Goal: Task Accomplishment & Management: Use online tool/utility

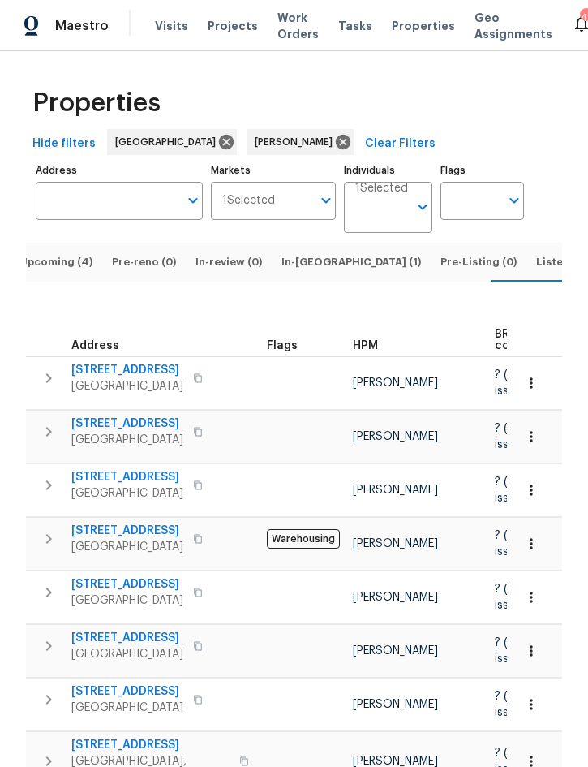
click at [536, 253] on span "Listed (13)" at bounding box center [563, 262] width 55 height 18
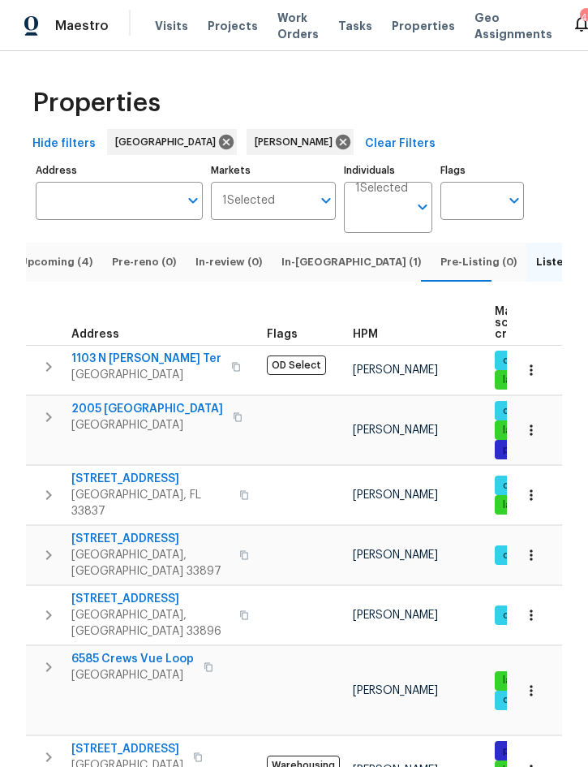
click at [77, 253] on span "Upcoming (4)" at bounding box center [55, 262] width 73 height 18
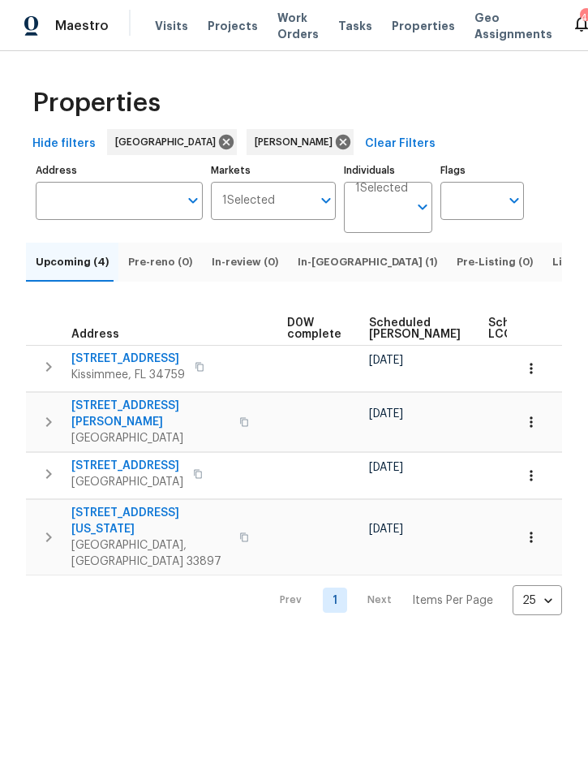
scroll to position [0, 423]
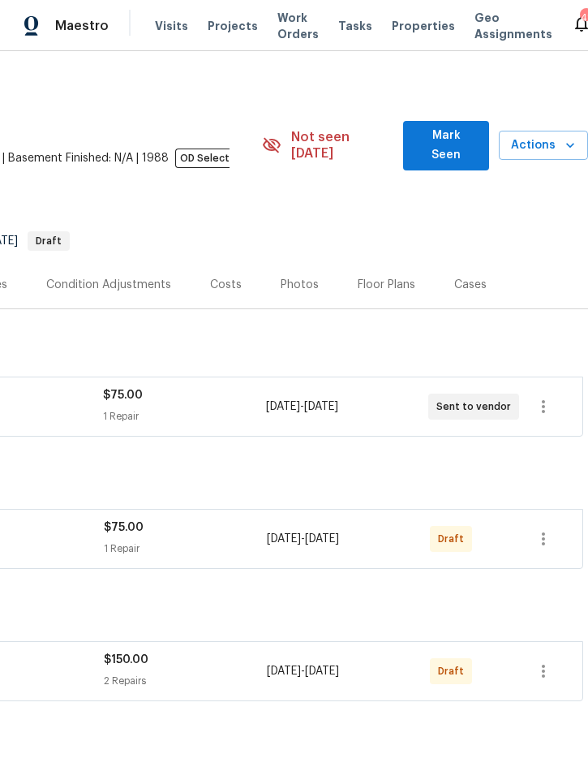
scroll to position [2, 329]
click at [543, 529] on icon "button" at bounding box center [543, 538] width 19 height 19
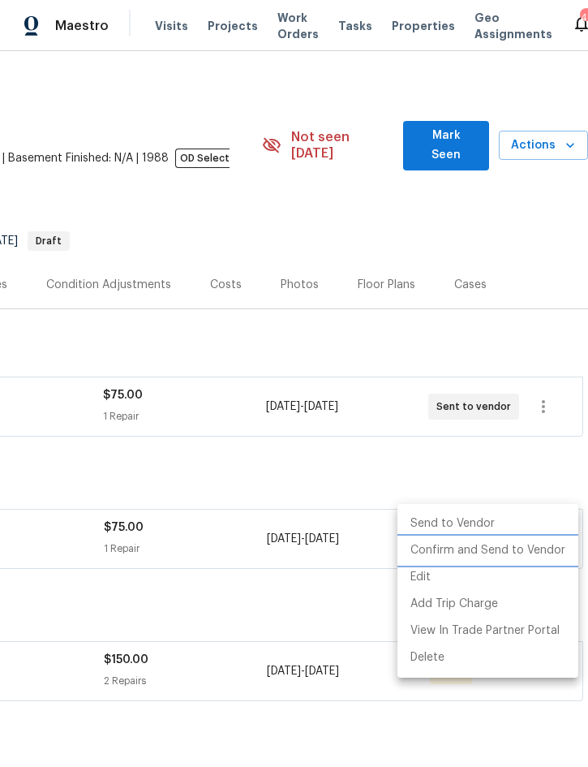
click at [524, 553] on li "Confirm and Send to Vendor" at bounding box center [488, 550] width 181 height 27
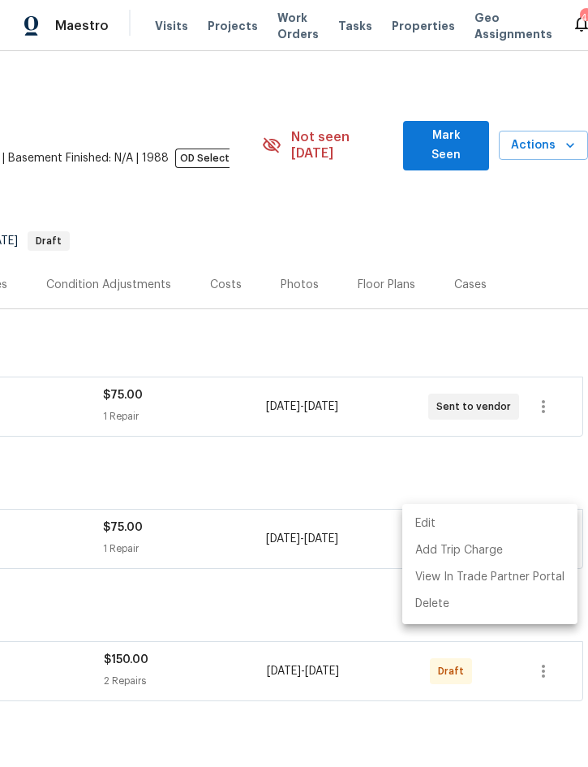
click at [340, 592] on div at bounding box center [294, 383] width 588 height 767
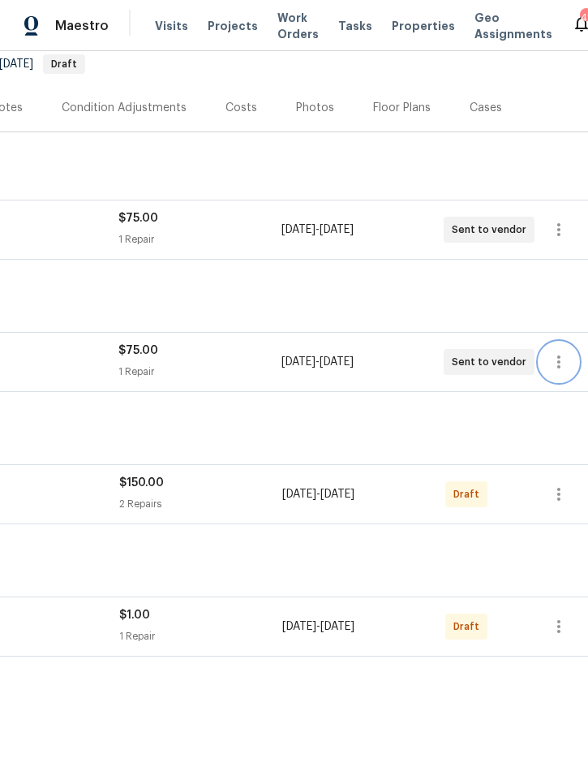
scroll to position [178, 316]
click at [560, 484] on icon "button" at bounding box center [555, 493] width 19 height 19
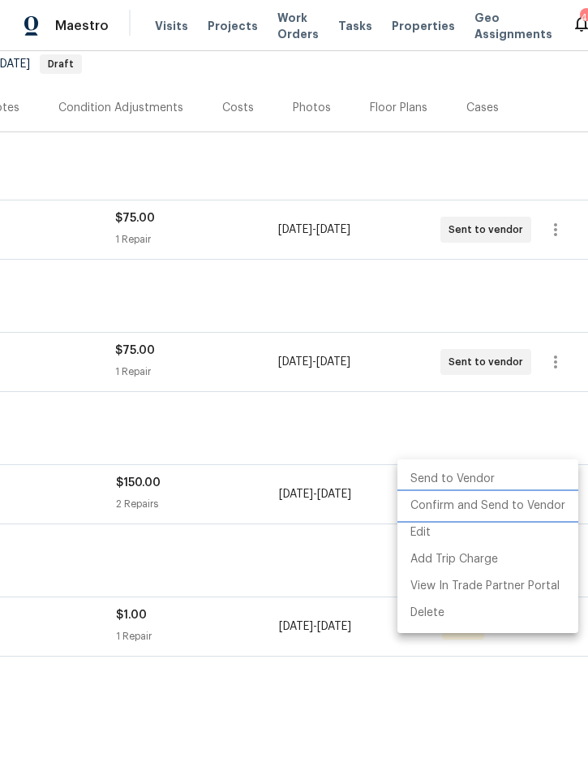
click at [516, 513] on li "Confirm and Send to Vendor" at bounding box center [488, 505] width 181 height 27
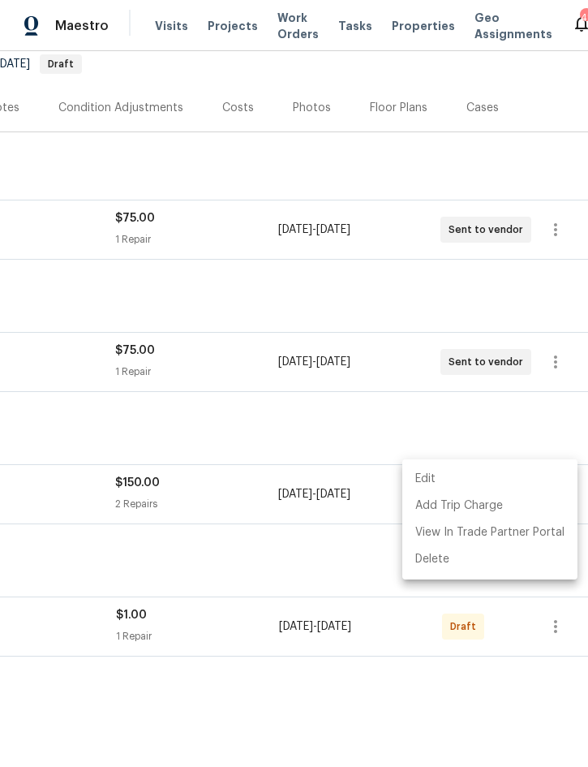
click at [325, 575] on div at bounding box center [294, 383] width 588 height 767
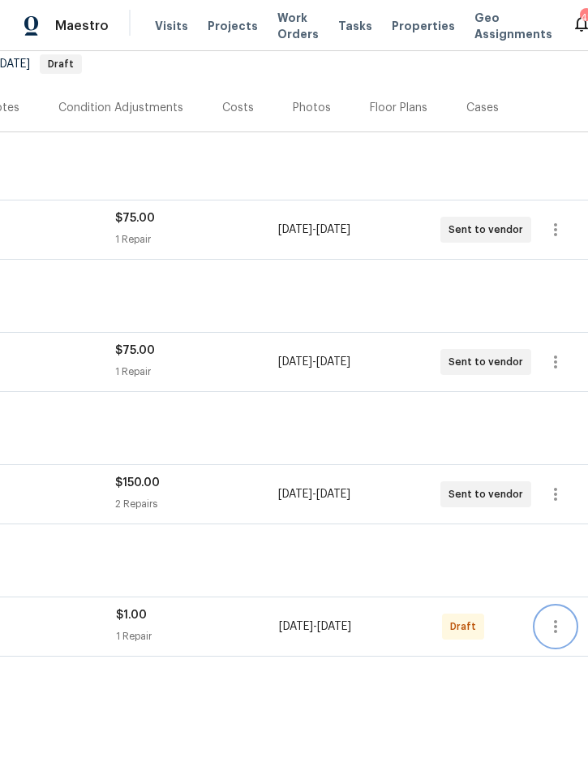
click at [558, 617] on icon "button" at bounding box center [555, 626] width 19 height 19
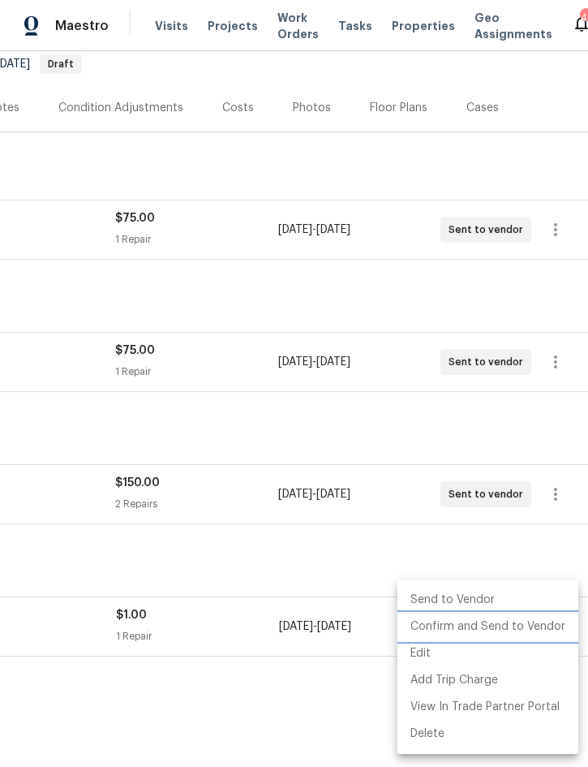
click at [497, 632] on li "Confirm and Send to Vendor" at bounding box center [488, 626] width 181 height 27
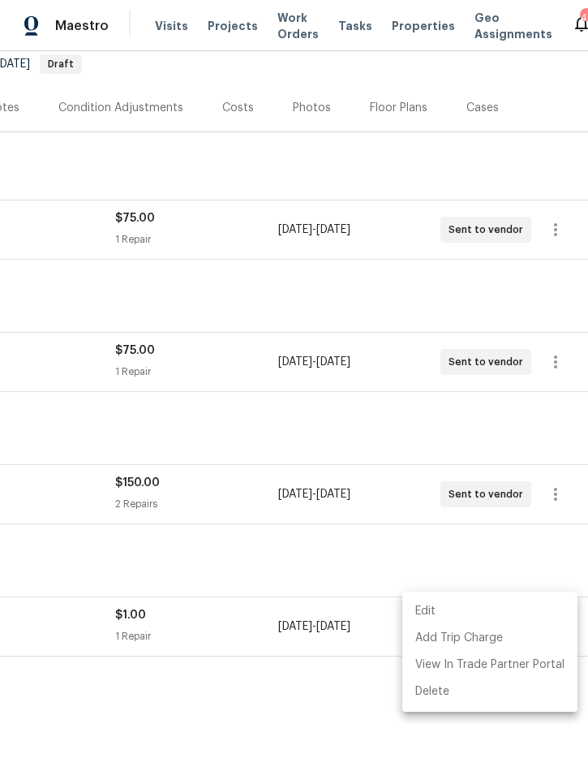
click at [373, 541] on div at bounding box center [294, 383] width 588 height 767
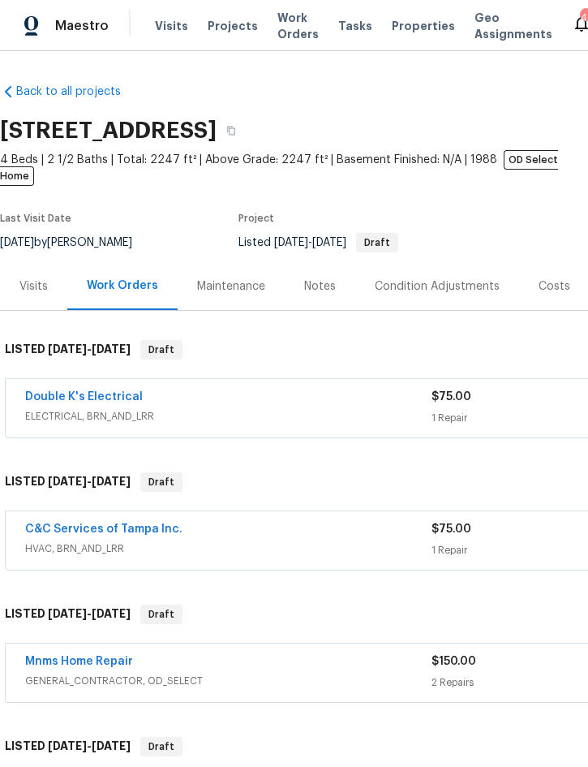
scroll to position [0, 0]
click at [317, 278] on div "Notes" at bounding box center [320, 286] width 32 height 16
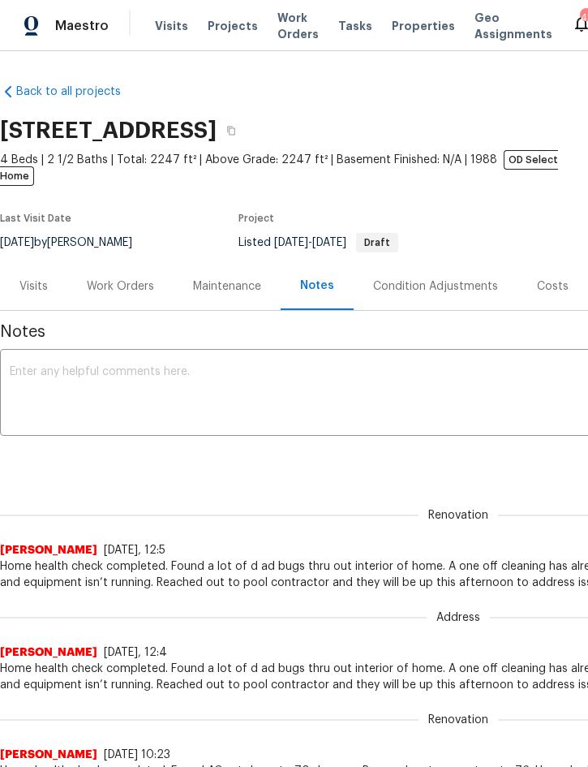
click at [280, 366] on textarea at bounding box center [458, 394] width 897 height 57
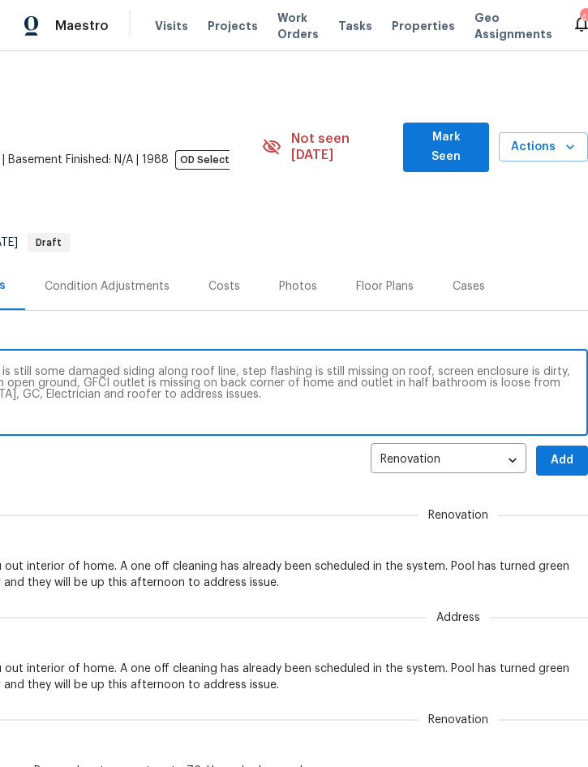
scroll to position [0, 329]
type textarea "Report in from Buyer’s re-inspection shows there is still some damaged siding a…"
click at [557, 445] on button "Add" at bounding box center [562, 460] width 52 height 30
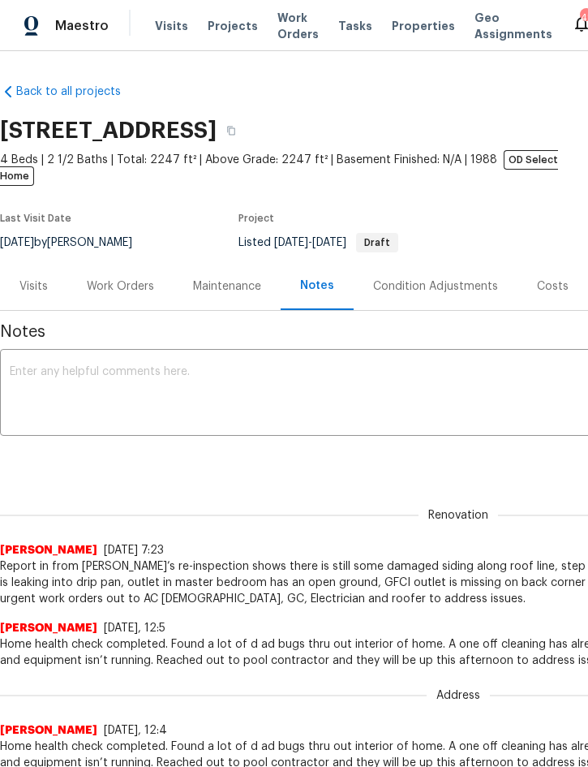
scroll to position [0, 0]
click at [132, 278] on div "Work Orders" at bounding box center [120, 286] width 67 height 16
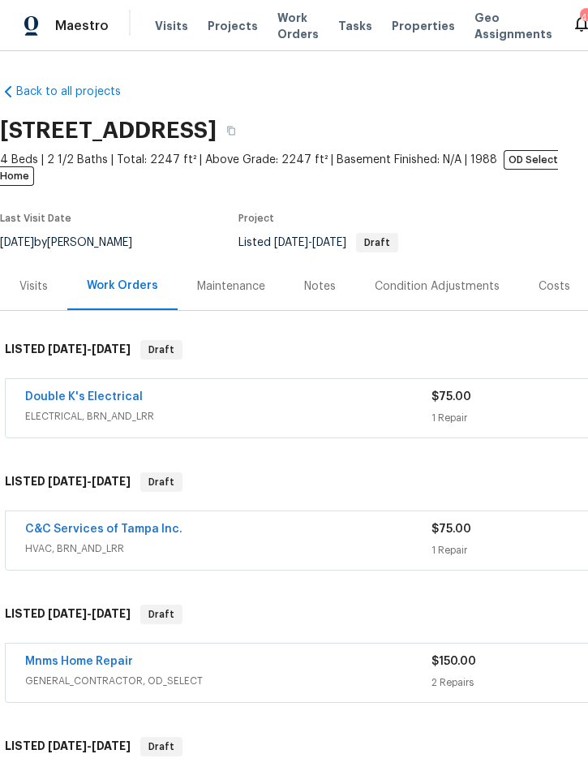
click at [239, 21] on span "Projects" at bounding box center [233, 26] width 50 height 16
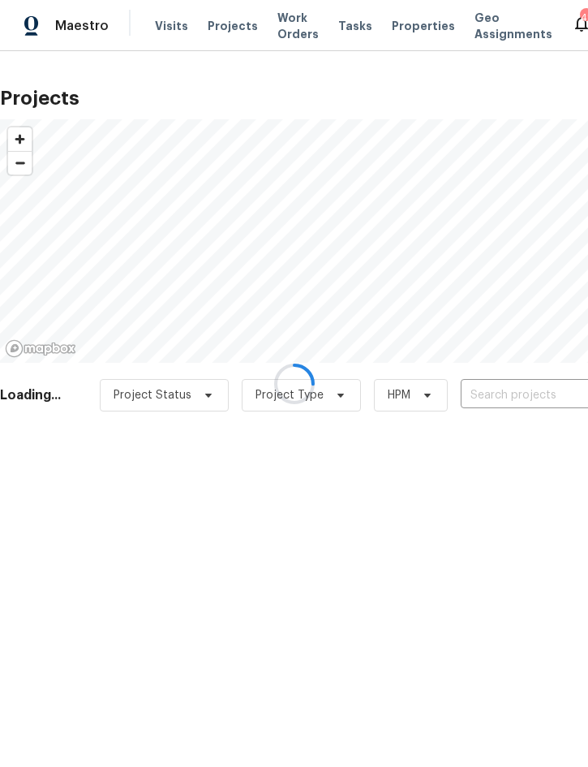
click at [509, 399] on div at bounding box center [294, 383] width 588 height 767
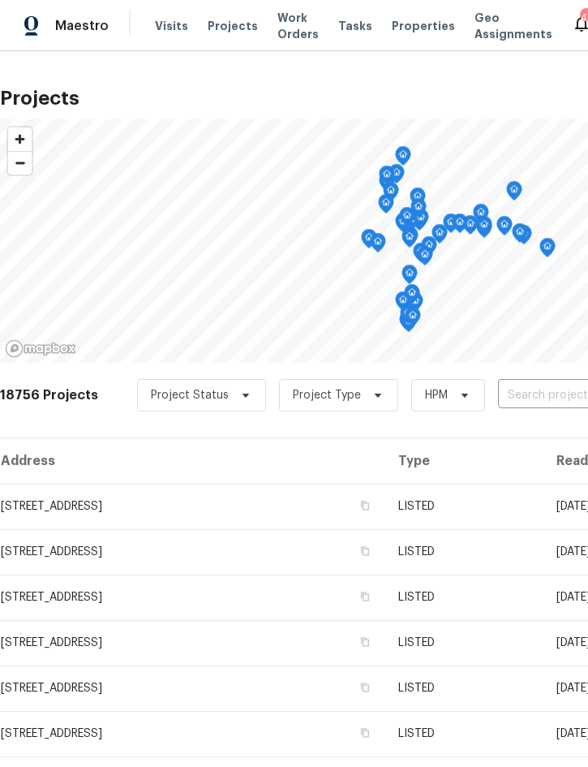
click at [518, 399] on input "text" at bounding box center [591, 395] width 186 height 25
type input "6585"
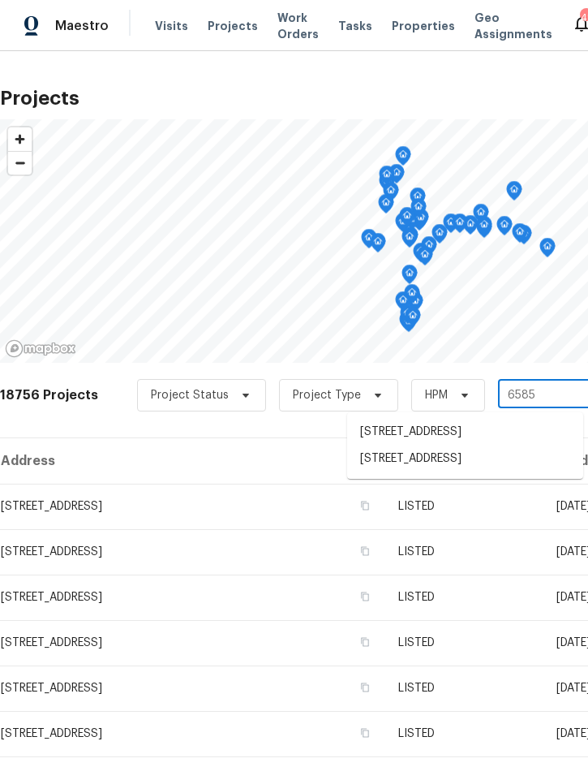
click at [454, 467] on li "6585 Crews Vue Loop, Lakeland, FL 33813" at bounding box center [465, 458] width 236 height 27
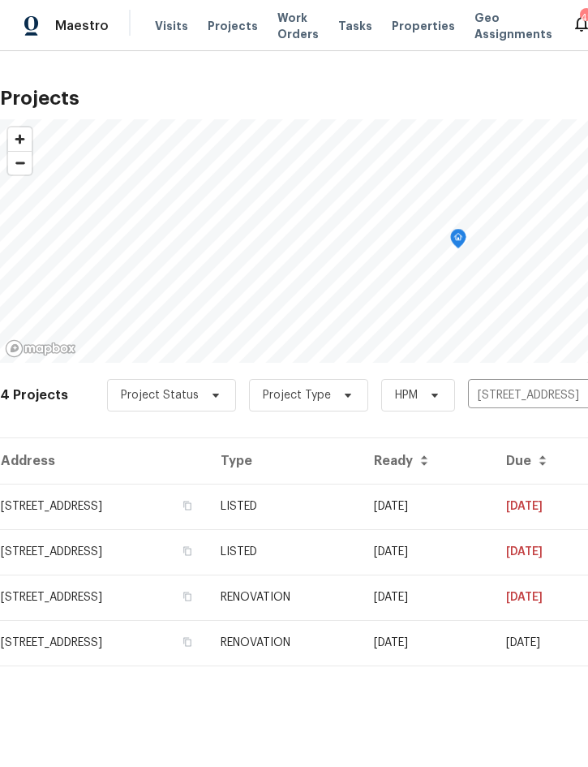
click at [361, 501] on td "LISTED" at bounding box center [284, 506] width 153 height 45
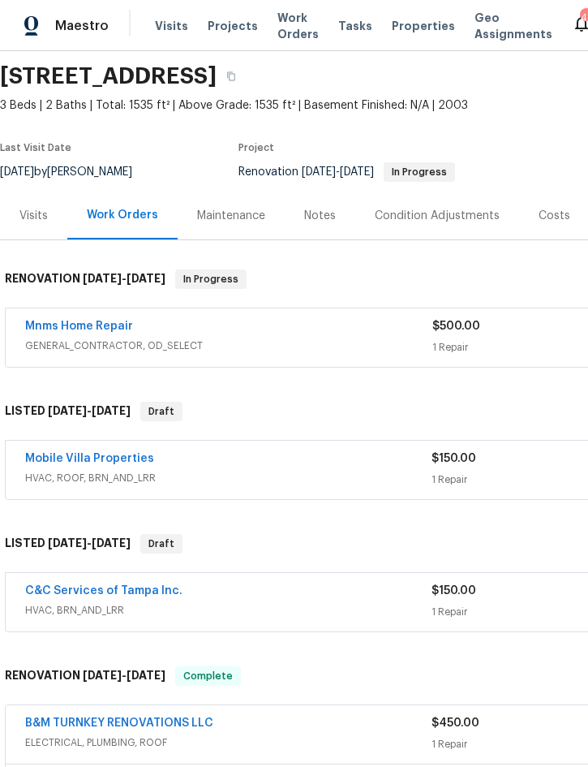
scroll to position [54, 0]
click at [115, 325] on link "Mnms Home Repair" at bounding box center [79, 326] width 108 height 11
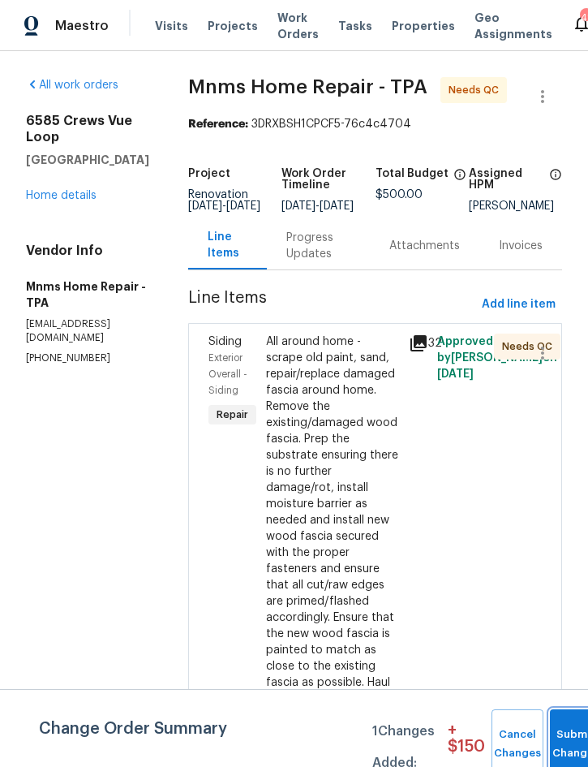
click at [561, 745] on span "Submit Changes" at bounding box center [576, 743] width 36 height 37
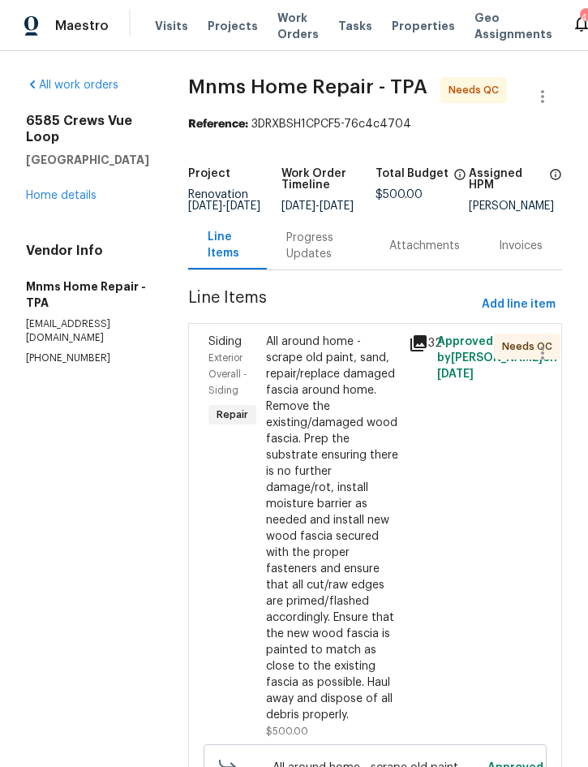
click at [333, 531] on div "All around home - scrape old paint, sand, repair/replace damaged fascia around …" at bounding box center [332, 527] width 133 height 389
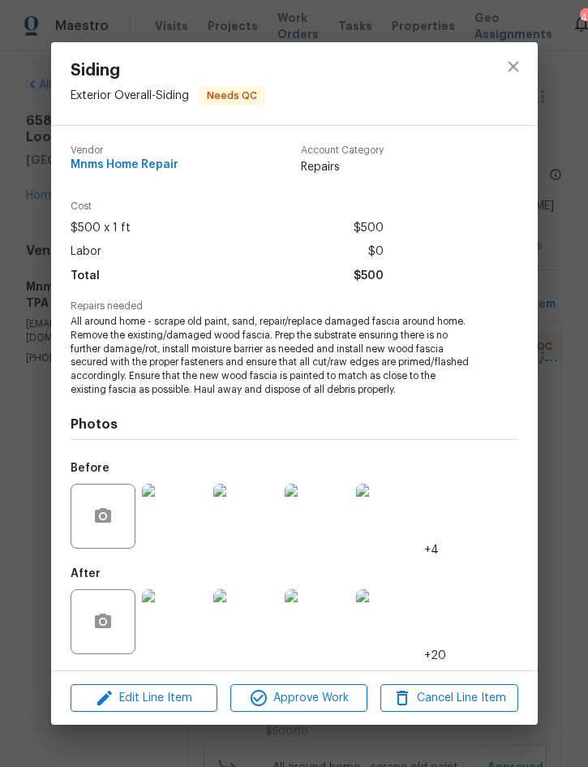
click at [176, 616] on img at bounding box center [174, 621] width 65 height 65
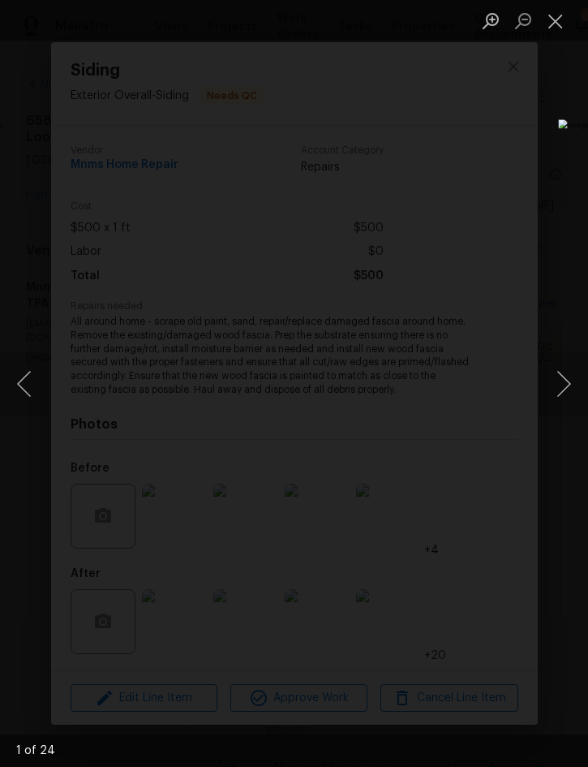
click at [564, 385] on button "Next image" at bounding box center [564, 383] width 49 height 65
click at [566, 384] on button "Next image" at bounding box center [564, 383] width 49 height 65
click at [571, 381] on button "Next image" at bounding box center [564, 383] width 49 height 65
click at [567, 381] on button "Next image" at bounding box center [564, 383] width 49 height 65
click at [559, 30] on button "Close lightbox" at bounding box center [556, 20] width 32 height 28
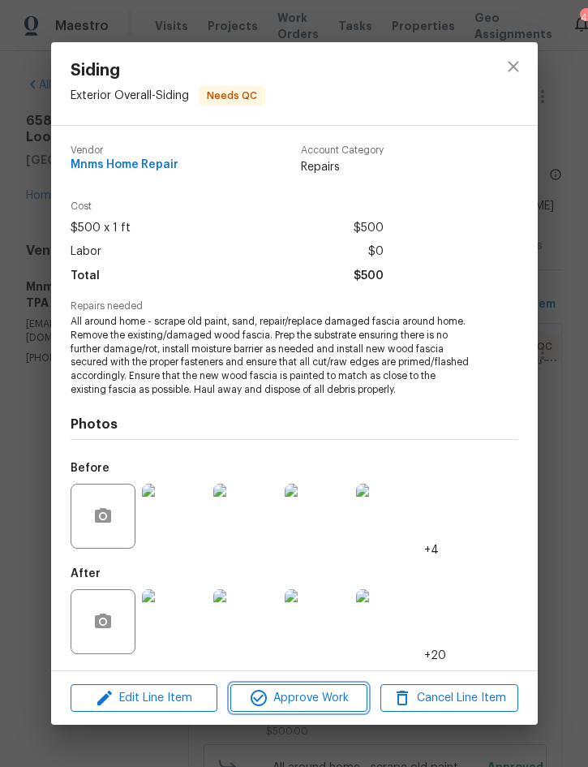
click at [326, 707] on span "Approve Work" at bounding box center [298, 698] width 127 height 20
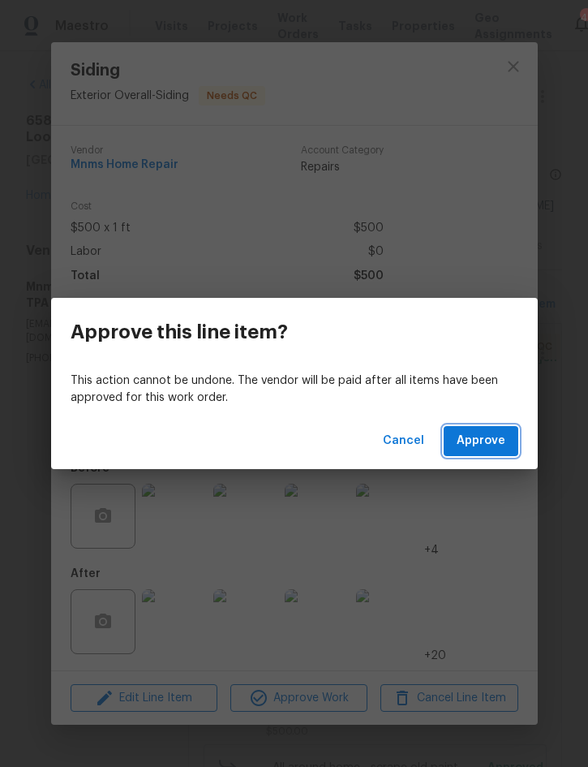
click at [505, 449] on button "Approve" at bounding box center [481, 441] width 75 height 30
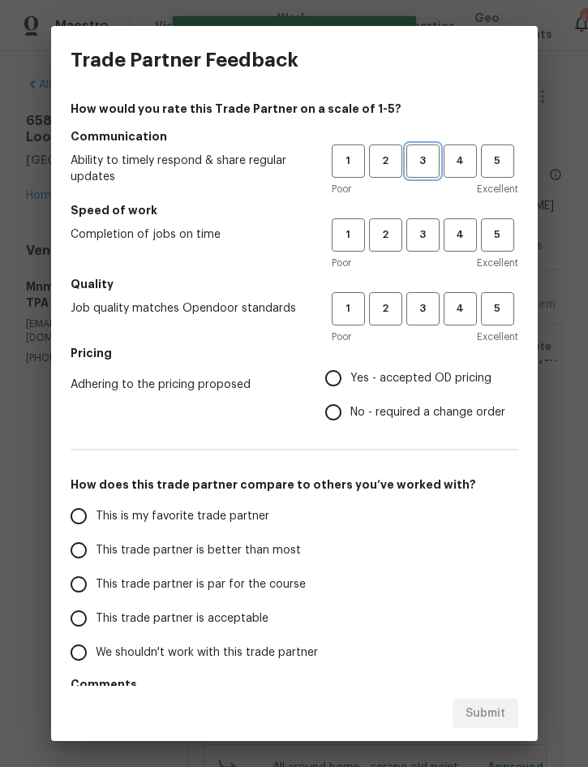
click at [426, 162] on span "3" at bounding box center [423, 161] width 30 height 19
click at [424, 245] on button "3" at bounding box center [422, 234] width 33 height 33
click at [429, 310] on span "3" at bounding box center [423, 308] width 30 height 19
click at [419, 379] on span "Yes - accepted OD pricing" at bounding box center [421, 378] width 141 height 17
click at [351, 379] on input "Yes - accepted OD pricing" at bounding box center [333, 378] width 34 height 34
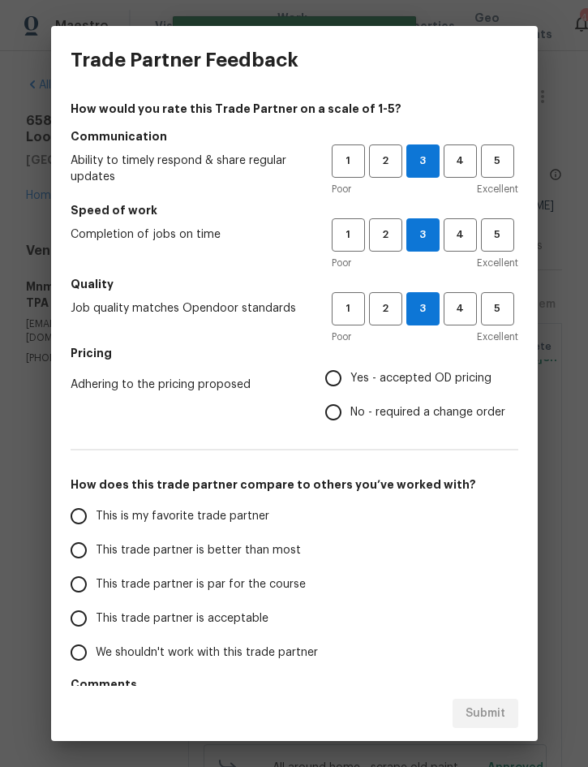
radio input "true"
click at [270, 543] on span "This trade partner is better than most" at bounding box center [198, 550] width 205 height 17
click at [96, 543] on input "This trade partner is better than most" at bounding box center [79, 550] width 34 height 34
click at [490, 707] on span "Submit" at bounding box center [486, 713] width 40 height 20
radio input "true"
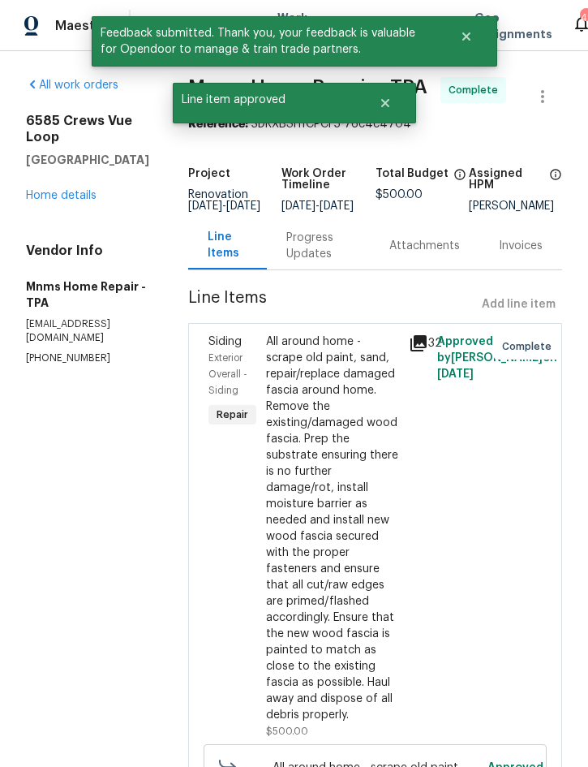
click at [71, 190] on link "Home details" at bounding box center [61, 195] width 71 height 11
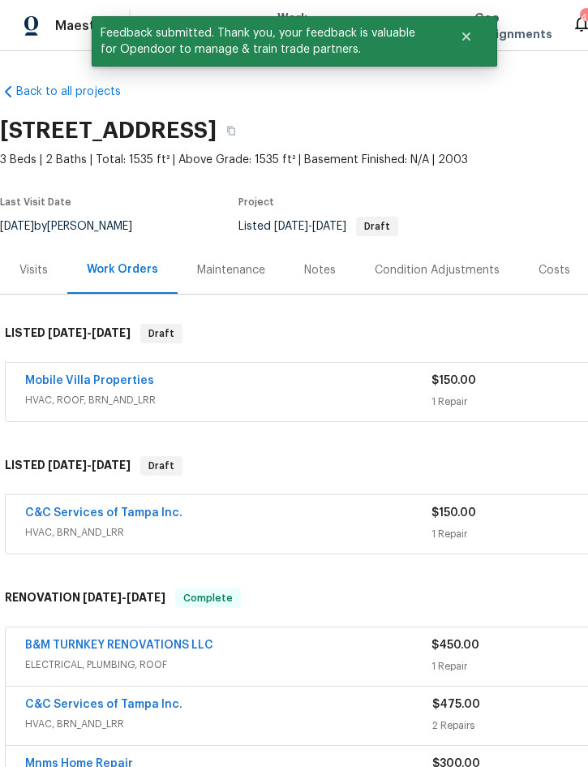
click at [174, 387] on div "Mobile Villa Properties" at bounding box center [228, 381] width 406 height 19
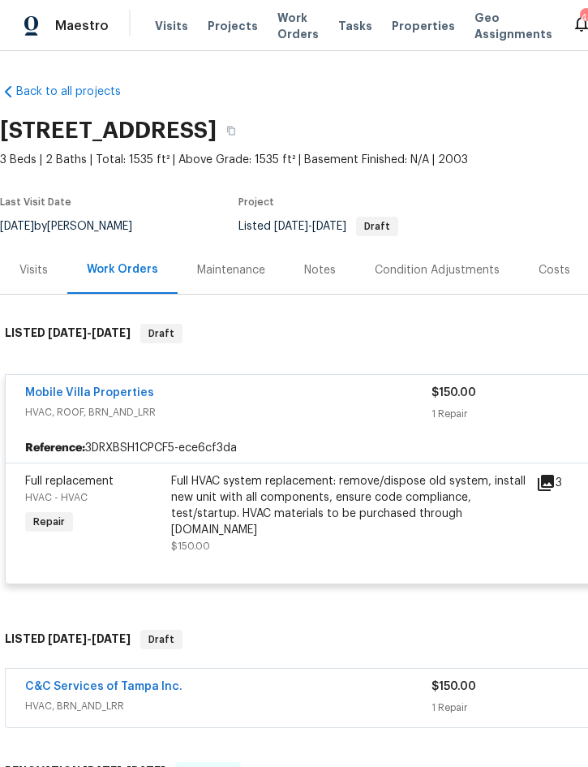
click at [299, 412] on span "HVAC, ROOF, BRN_AND_LRR" at bounding box center [228, 412] width 406 height 16
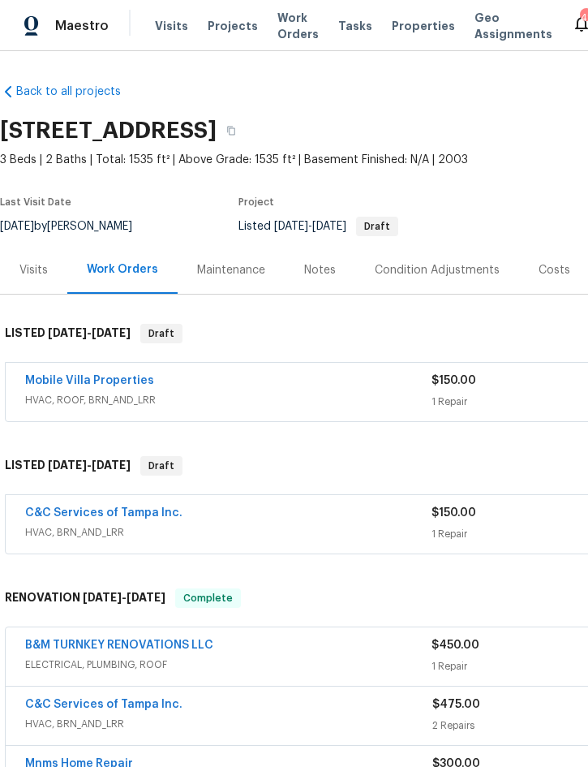
click at [264, 517] on div "C&C Services of Tampa Inc." at bounding box center [228, 514] width 406 height 19
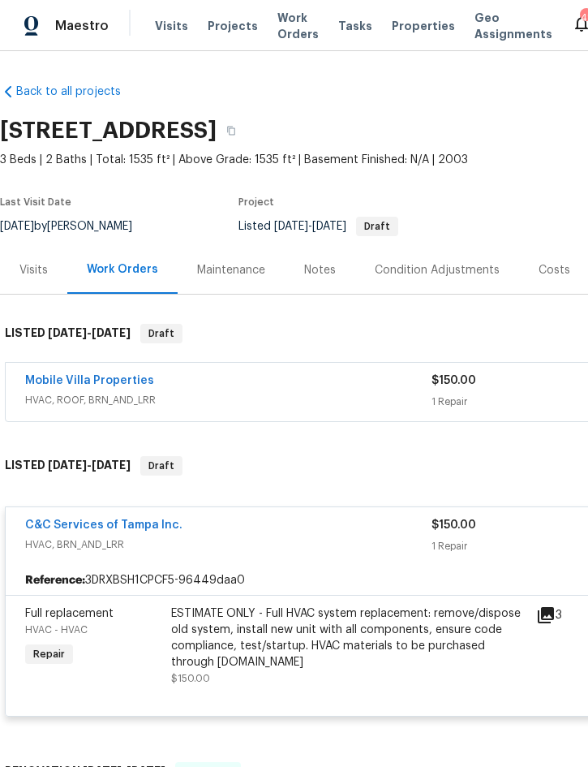
click at [295, 539] on span "HVAC, BRN_AND_LRR" at bounding box center [228, 544] width 406 height 16
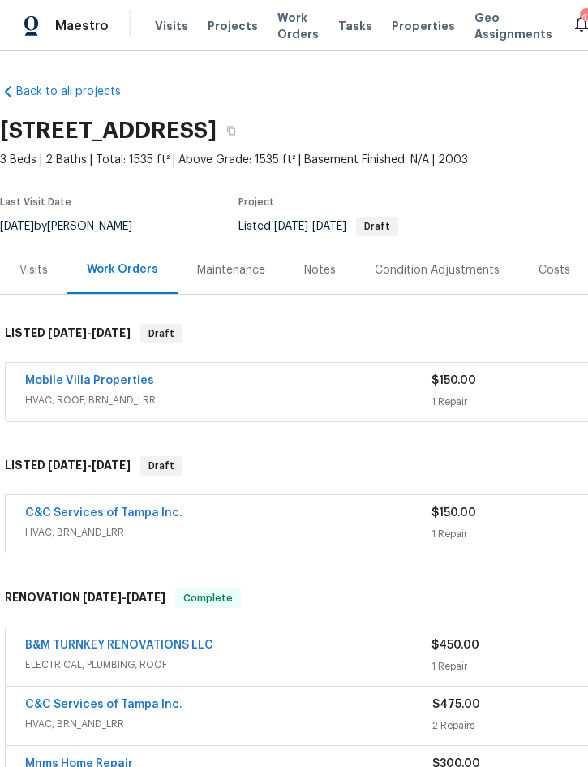
click at [317, 262] on div "Notes" at bounding box center [320, 270] width 32 height 16
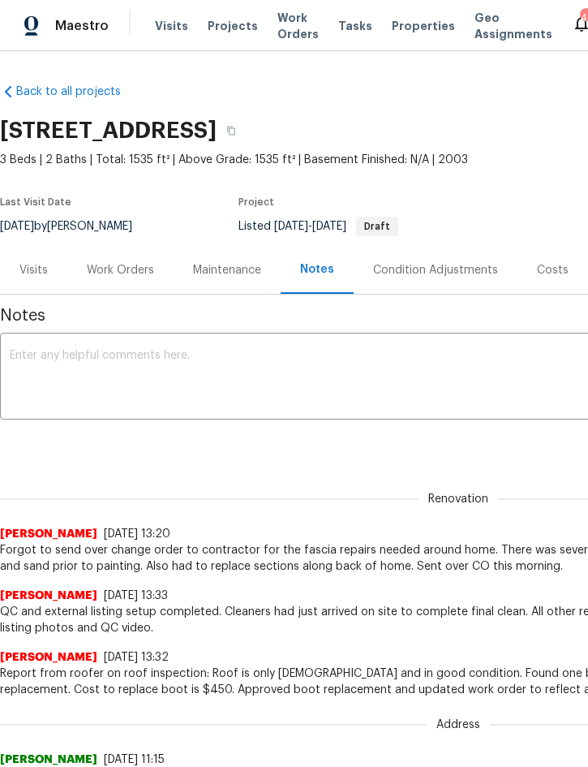
click at [449, 273] on div "Condition Adjustments" at bounding box center [435, 270] width 125 height 16
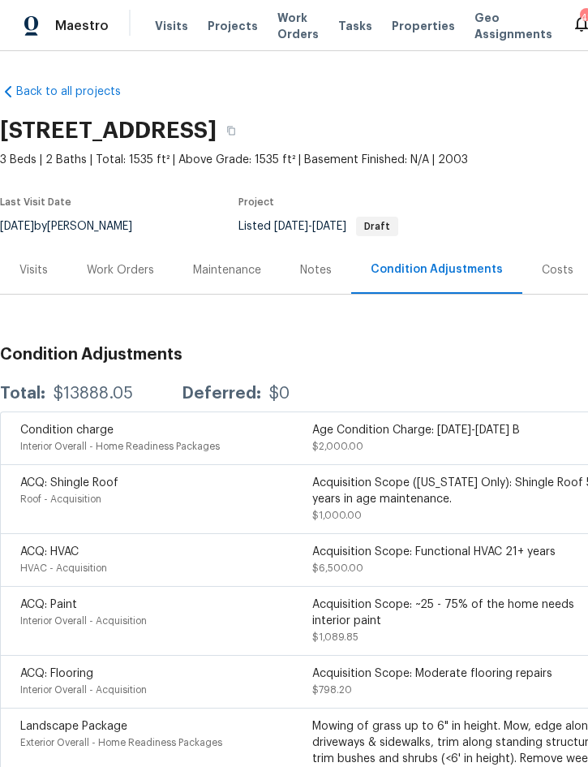
click at [128, 282] on div "Work Orders" at bounding box center [120, 270] width 106 height 48
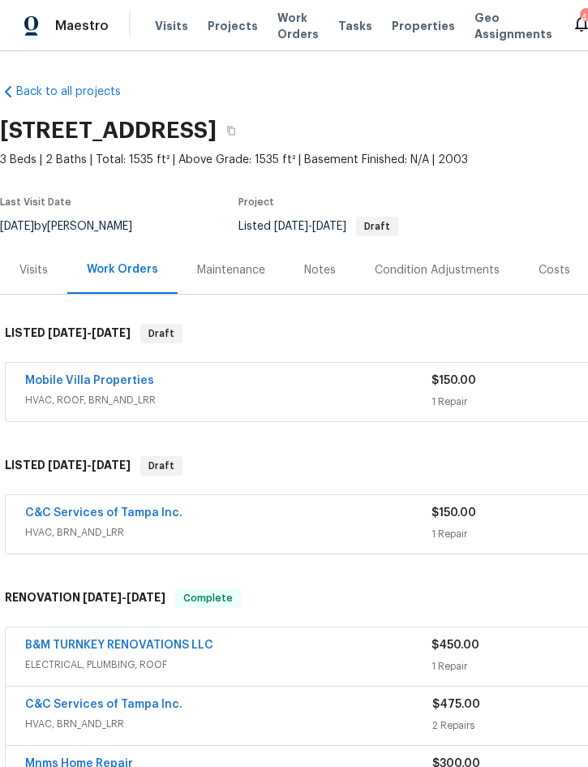
click at [229, 19] on span "Projects" at bounding box center [233, 26] width 50 height 16
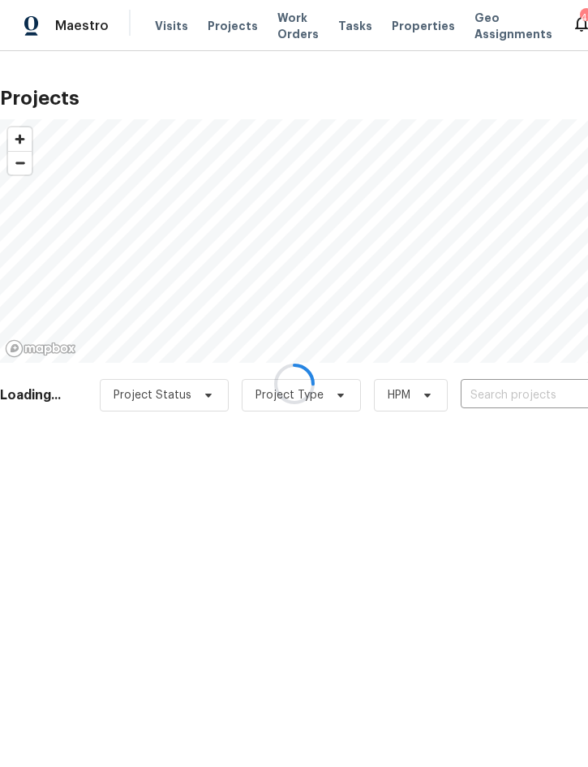
click at [528, 399] on div at bounding box center [294, 383] width 588 height 767
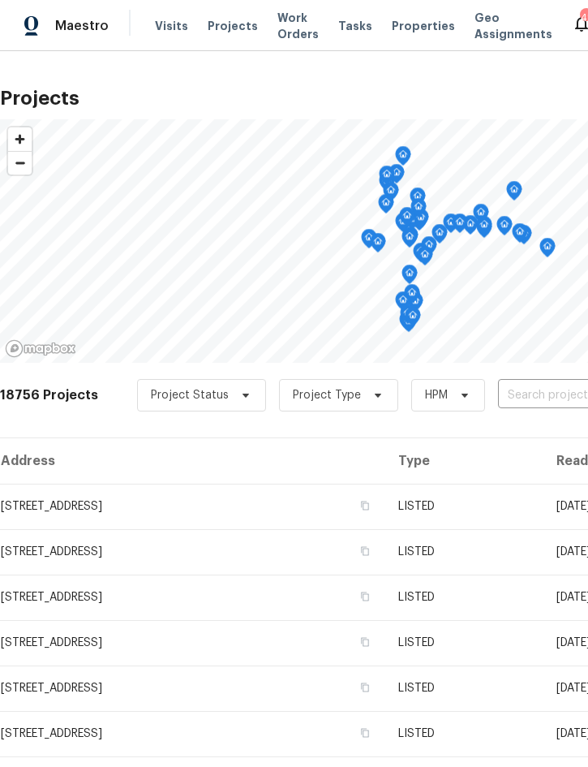
click at [551, 402] on input "text" at bounding box center [591, 395] width 186 height 25
type input "249 ma"
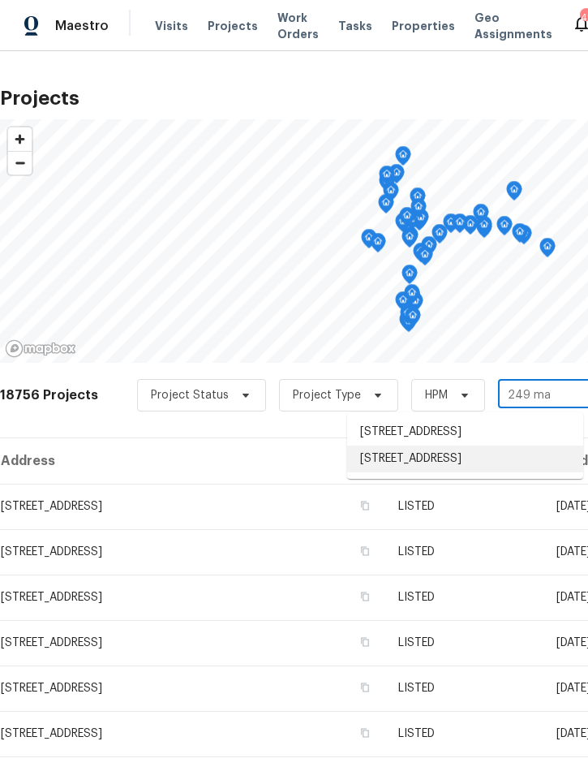
click at [448, 461] on li "249 Majestic Gardens Ln, Winter Haven, FL 33880" at bounding box center [465, 458] width 236 height 27
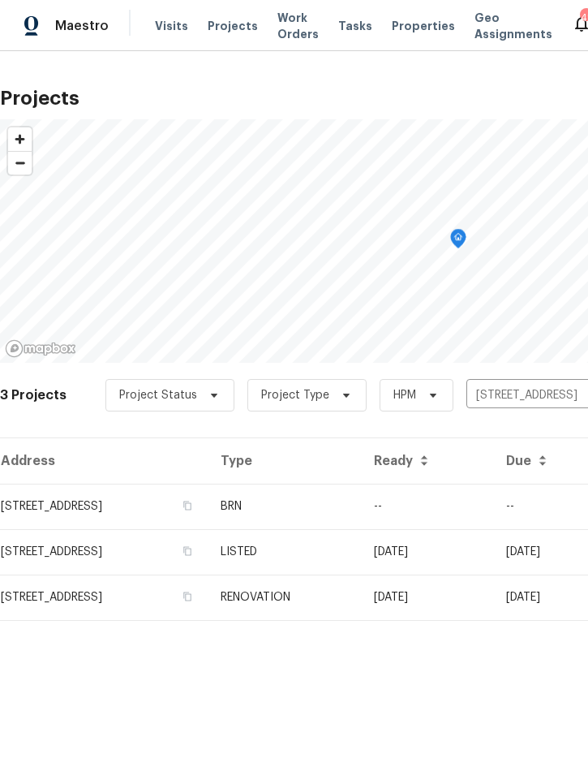
click at [361, 504] on td "BRN" at bounding box center [284, 506] width 153 height 45
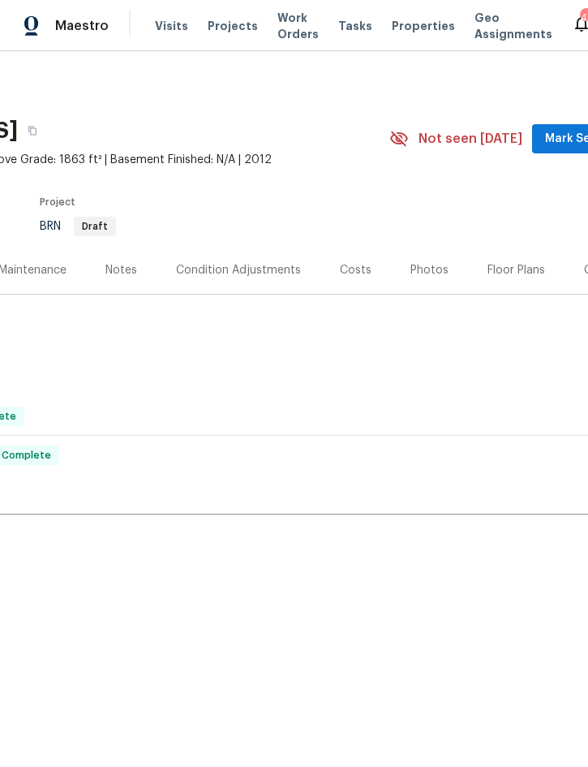
scroll to position [0, 251]
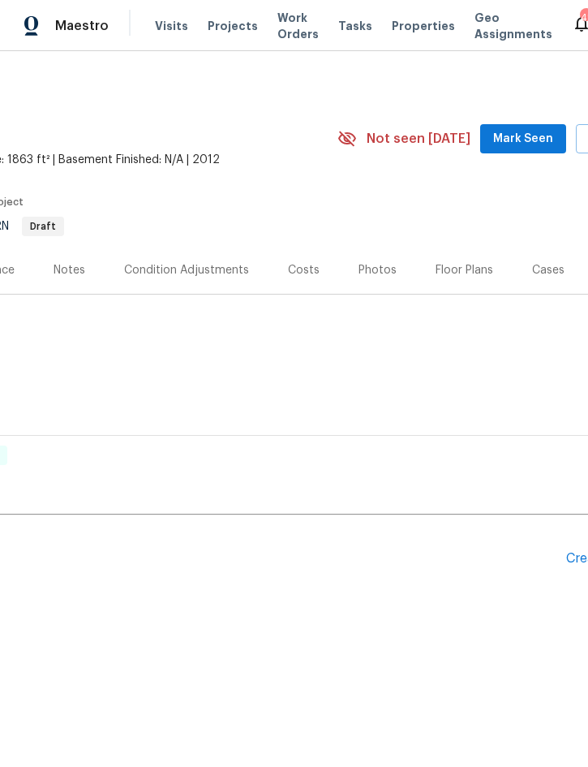
click at [301, 272] on div "Costs" at bounding box center [304, 270] width 32 height 16
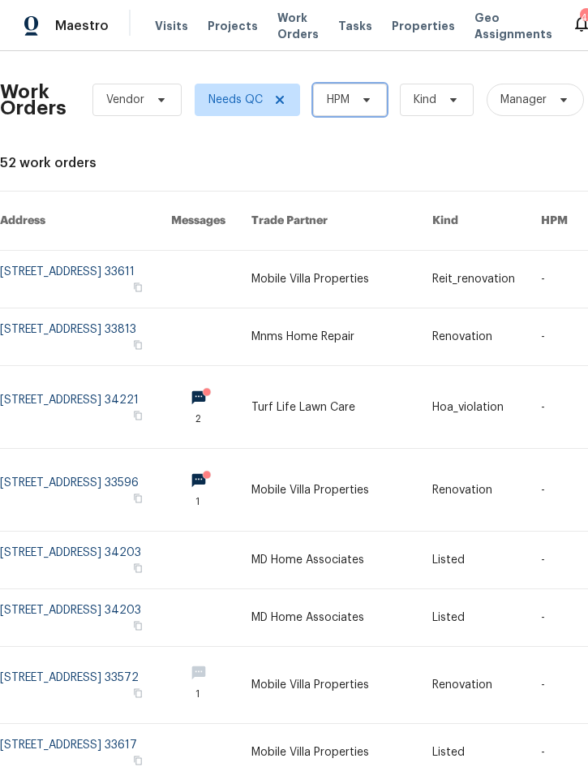
click at [354, 85] on span "HPM" at bounding box center [350, 100] width 74 height 32
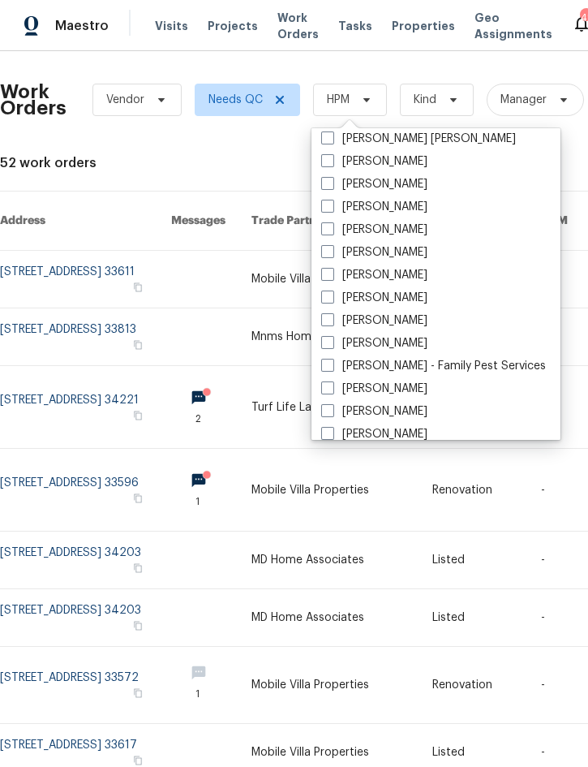
scroll to position [188, 0]
click at [406, 292] on label "[PERSON_NAME]" at bounding box center [374, 298] width 106 height 16
click at [332, 292] on input "[PERSON_NAME]" at bounding box center [326, 295] width 11 height 11
checkbox input "true"
